Goal: Find specific page/section: Find specific page/section

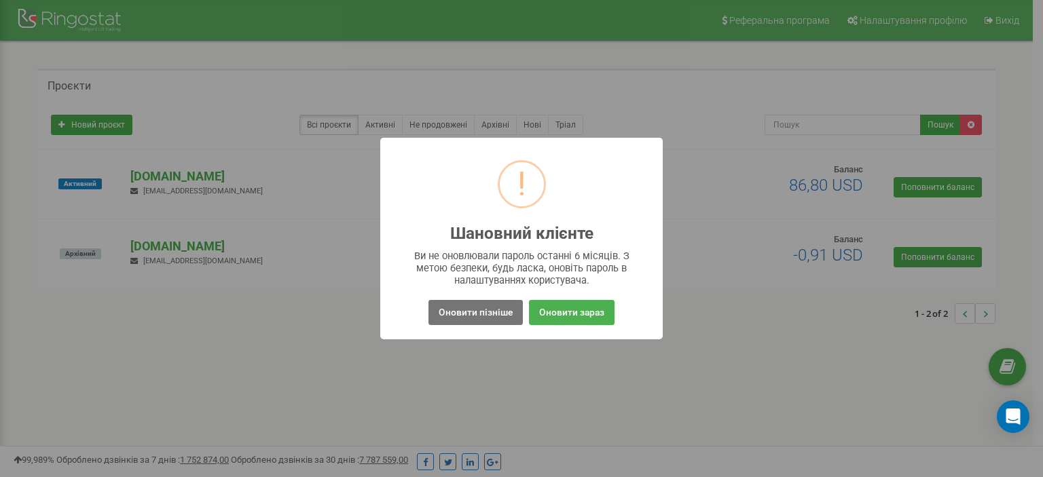
click at [447, 211] on div "! Шановний клієнте ×" at bounding box center [521, 199] width 261 height 100
click at [496, 317] on button "Оновити пізніше" at bounding box center [475, 312] width 94 height 25
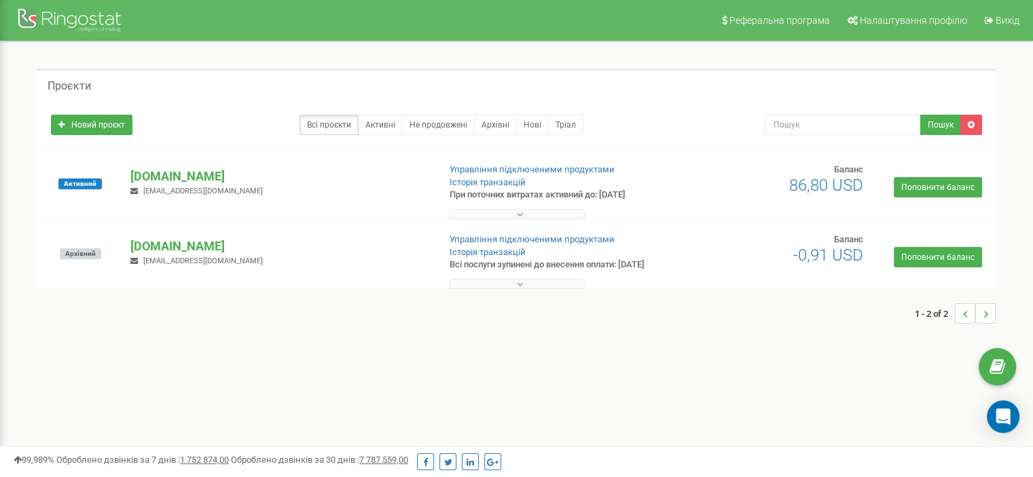
click at [181, 185] on div "fly.tech admin@flytechnology.ua" at bounding box center [278, 183] width 317 height 30
click at [521, 210] on icon at bounding box center [520, 215] width 6 height 10
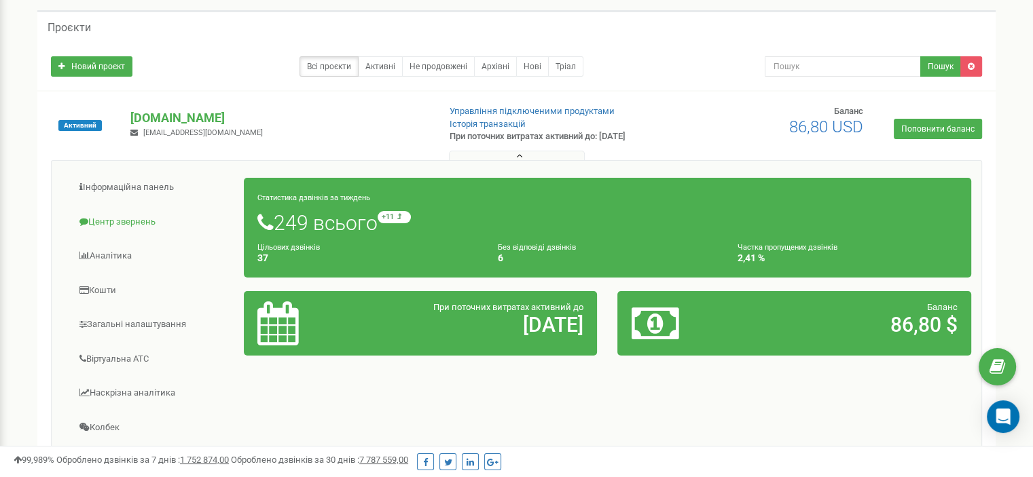
scroll to position [60, 0]
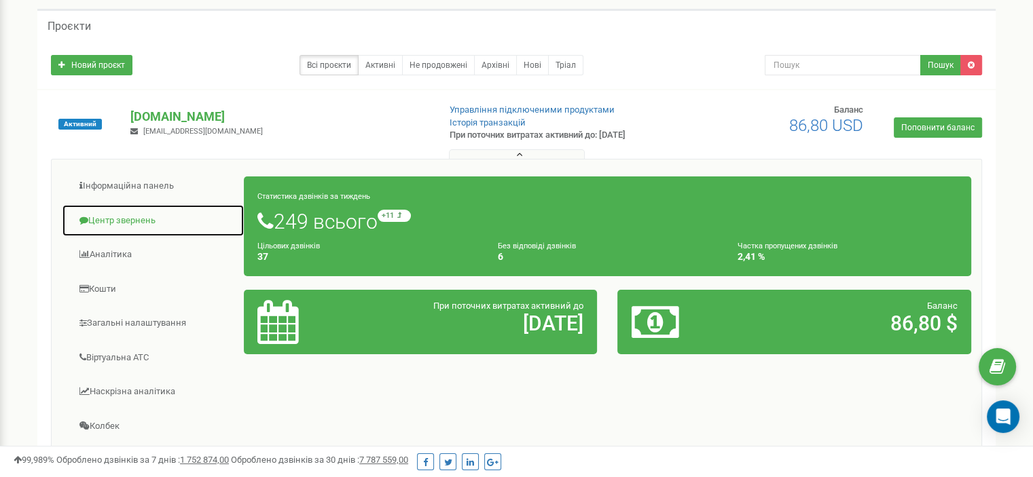
click at [111, 227] on link "Центр звернень" at bounding box center [153, 220] width 183 height 33
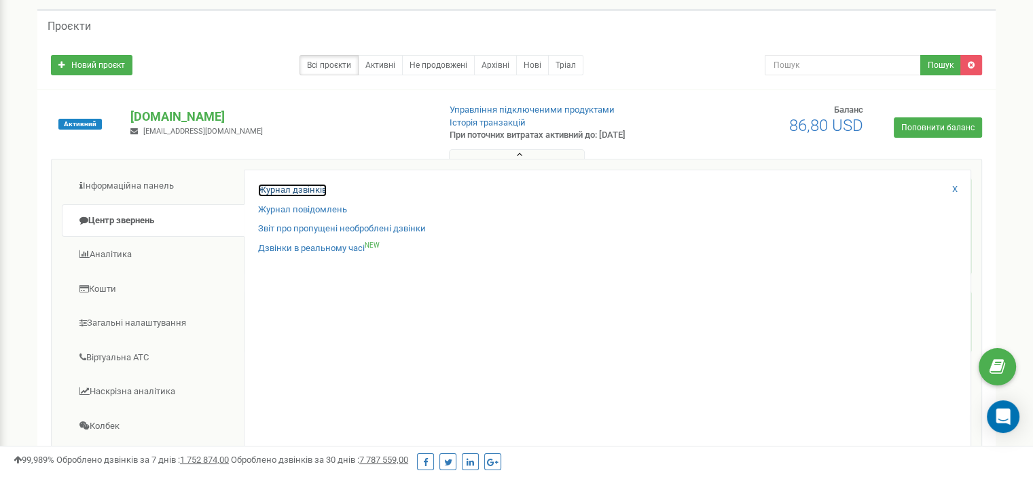
click at [296, 188] on link "Журнал дзвінків" at bounding box center [292, 190] width 69 height 13
